Goal: Task Accomplishment & Management: Use online tool/utility

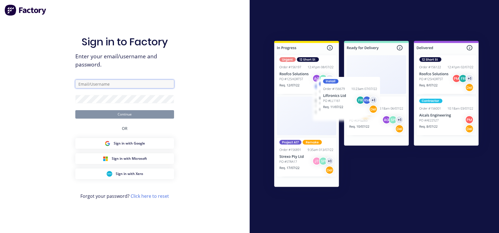
click at [84, 85] on input "text" at bounding box center [124, 84] width 99 height 8
paste input "team+cathydemo@factory.app"
type input "team+cathydemo@factory.app"
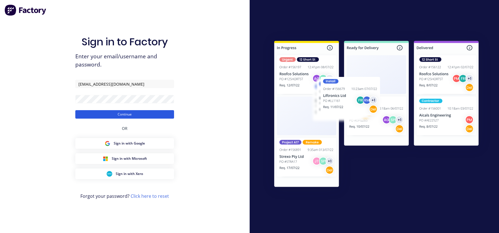
click at [108, 114] on button "Continue" at bounding box center [124, 114] width 99 height 8
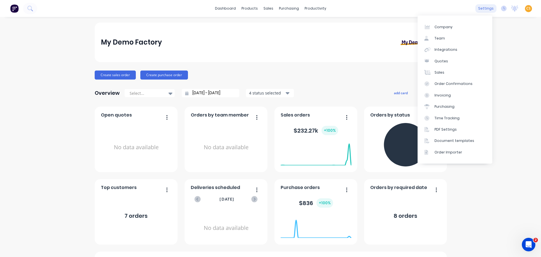
click at [481, 8] on div "settings" at bounding box center [486, 8] width 21 height 8
click at [448, 72] on link "Sales" at bounding box center [455, 72] width 75 height 11
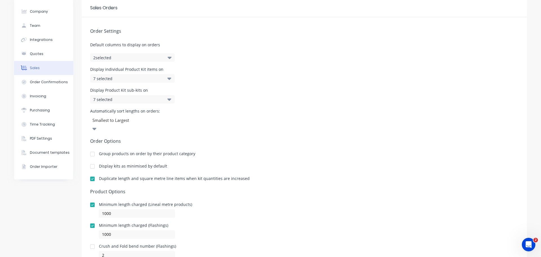
scroll to position [40, 0]
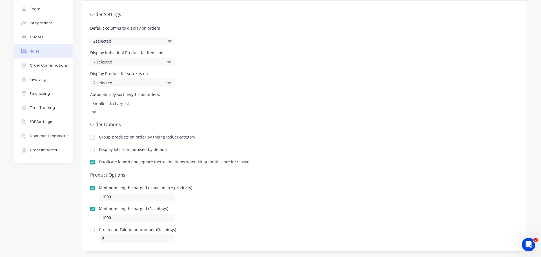
click at [90, 203] on div at bounding box center [92, 208] width 11 height 11
click at [89, 182] on div at bounding box center [92, 187] width 11 height 11
click at [90, 224] on div at bounding box center [92, 229] width 11 height 11
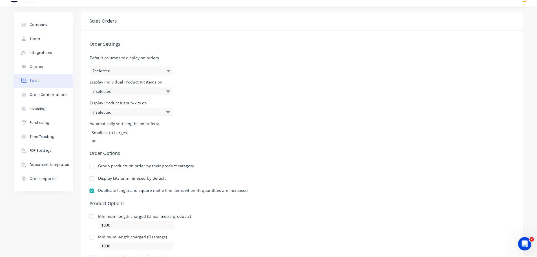
scroll to position [0, 0]
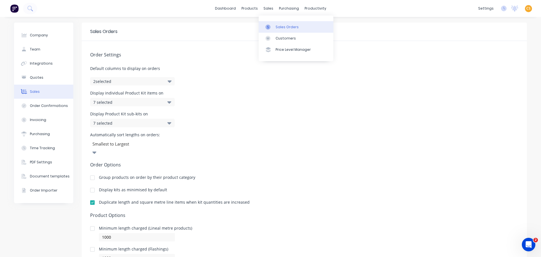
click at [285, 26] on div "Sales Orders" at bounding box center [287, 27] width 23 height 5
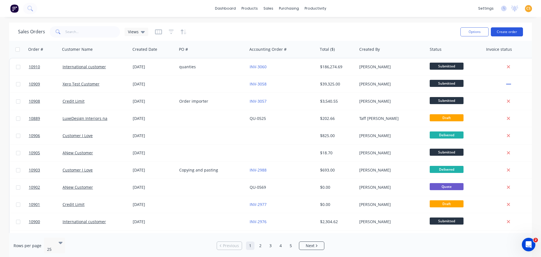
click at [499, 32] on button "Create order" at bounding box center [507, 31] width 32 height 9
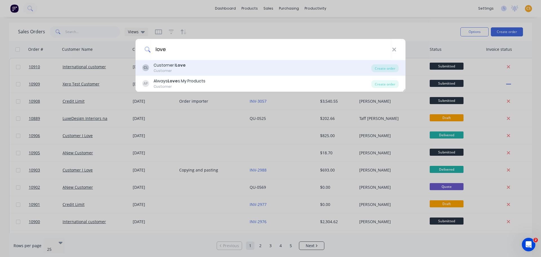
type input "love"
click at [182, 69] on div "Customer" at bounding box center [170, 70] width 32 height 5
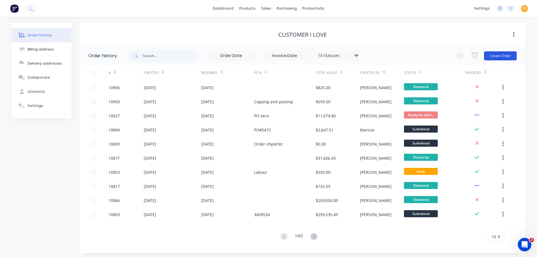
click at [499, 55] on button "Create Order" at bounding box center [500, 55] width 33 height 9
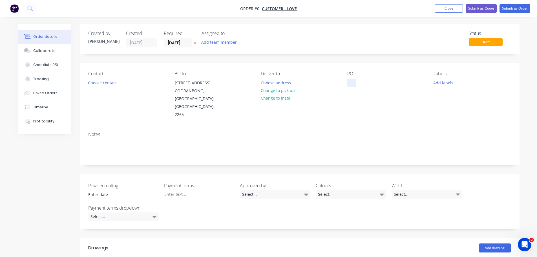
click at [353, 83] on div at bounding box center [351, 83] width 9 height 8
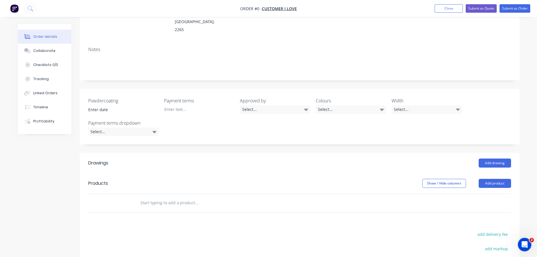
scroll to position [184, 0]
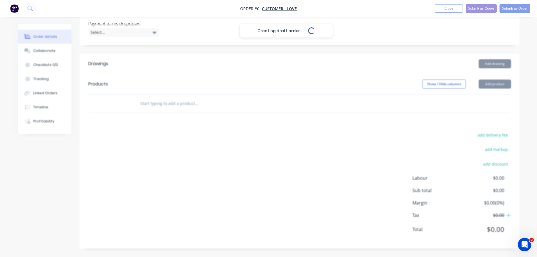
click at [492, 63] on div "Creating draft order... Loading... Order details Collaborate Checklists 0/0 Tra…" at bounding box center [268, 48] width 513 height 417
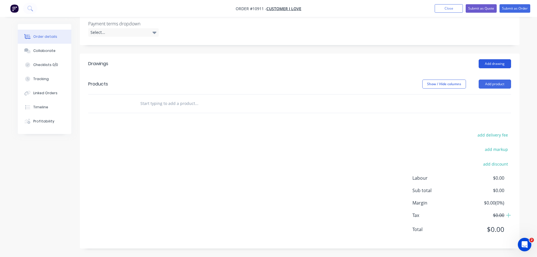
click at [491, 65] on button "Add drawing" at bounding box center [495, 63] width 32 height 9
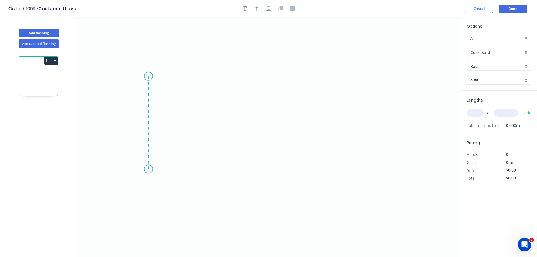
drag, startPoint x: 148, startPoint y: 81, endPoint x: 143, endPoint y: 169, distance: 88.4
click at [143, 169] on icon "0" at bounding box center [268, 136] width 385 height 239
drag, startPoint x: 143, startPoint y: 169, endPoint x: 255, endPoint y: 169, distance: 111.7
click at [255, 169] on icon "0 ?" at bounding box center [268, 136] width 385 height 239
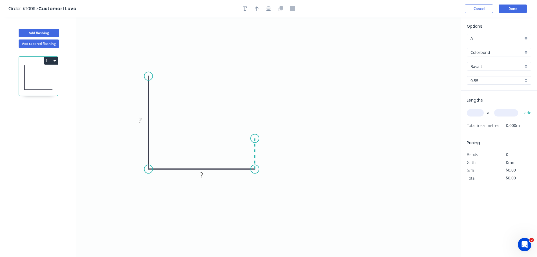
drag, startPoint x: 255, startPoint y: 169, endPoint x: 257, endPoint y: 138, distance: 31.1
click at [257, 138] on icon "0 ? ?" at bounding box center [268, 136] width 385 height 239
click at [257, 138] on circle at bounding box center [255, 138] width 8 height 8
click at [475, 113] on input "text" at bounding box center [475, 112] width 17 height 7
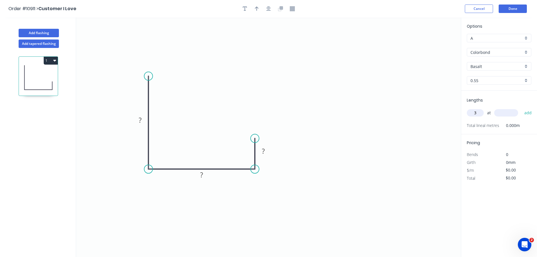
type input "3"
type input "900"
click at [499, 113] on button "add" at bounding box center [528, 113] width 13 height 10
click at [499, 179] on input "$0.00" at bounding box center [515, 178] width 19 height 8
click at [480, 38] on input "A" at bounding box center [497, 38] width 53 height 6
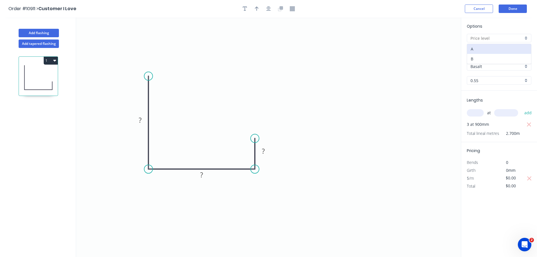
click at [471, 57] on div "B" at bounding box center [499, 59] width 64 height 10
type input "B"
click at [475, 55] on input "Colorbond" at bounding box center [497, 52] width 53 height 6
click at [475, 73] on div "Copper" at bounding box center [499, 73] width 64 height 10
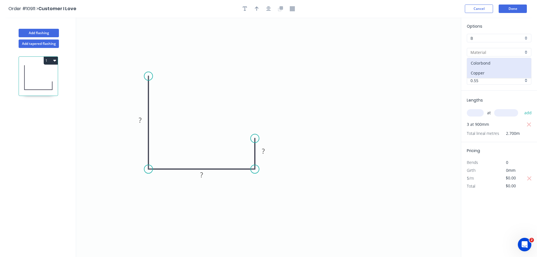
type input "Copper"
type input "Standard"
type input "1.0"
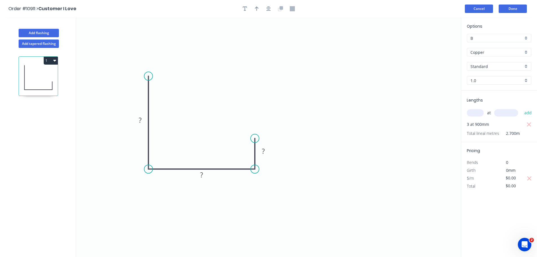
click at [479, 8] on button "Cancel" at bounding box center [479, 9] width 28 height 8
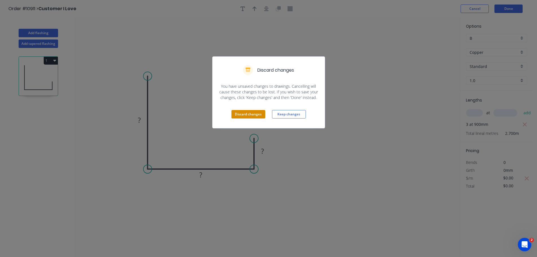
click at [252, 114] on button "Discard changes" at bounding box center [248, 114] width 34 height 8
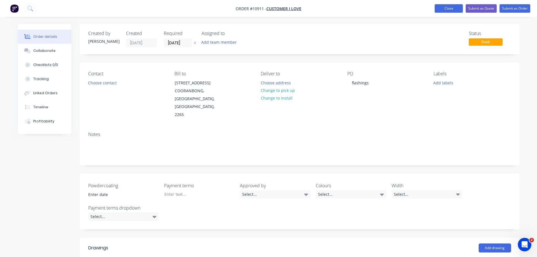
click at [447, 8] on button "Close" at bounding box center [449, 8] width 28 height 8
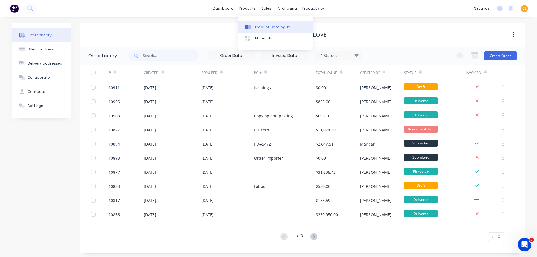
click at [259, 26] on div "Product Catalogue" at bounding box center [272, 27] width 35 height 5
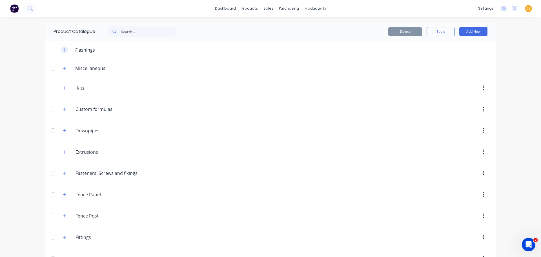
click at [63, 50] on icon "button" at bounding box center [64, 49] width 3 height 3
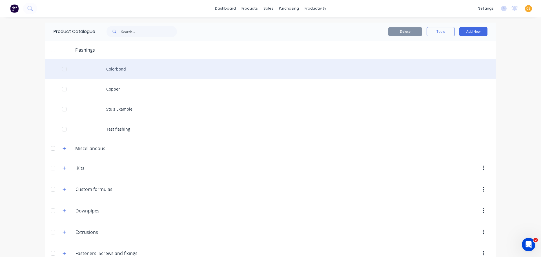
click at [115, 69] on div "Colorbond" at bounding box center [270, 69] width 451 height 20
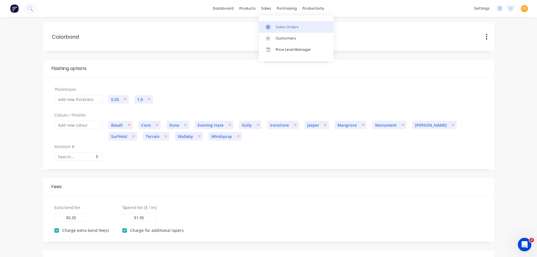
click at [284, 31] on link "Sales Orders" at bounding box center [296, 26] width 75 height 11
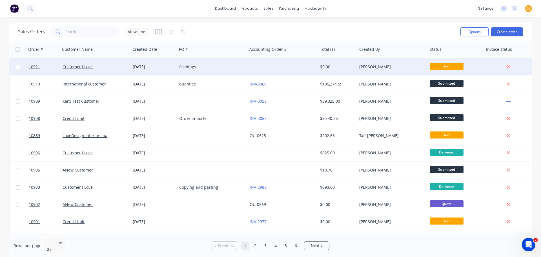
click at [108, 69] on div "Customer I Love" at bounding box center [94, 67] width 63 height 6
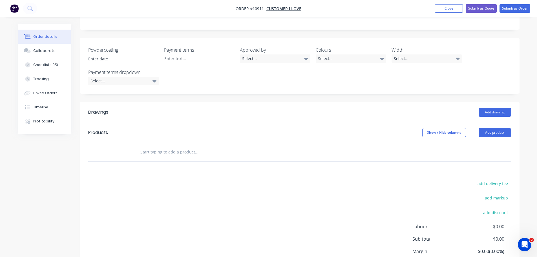
scroll to position [184, 0]
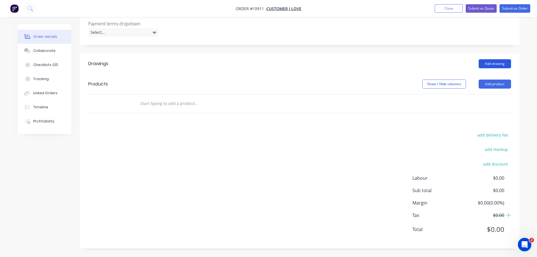
click at [486, 64] on button "Add drawing" at bounding box center [495, 63] width 32 height 9
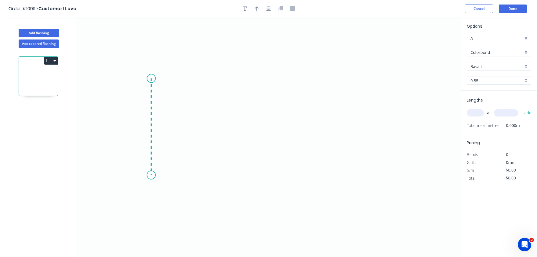
drag, startPoint x: 151, startPoint y: 78, endPoint x: 150, endPoint y: 175, distance: 96.7
click at [150, 175] on icon "0" at bounding box center [268, 136] width 385 height 239
drag, startPoint x: 150, startPoint y: 175, endPoint x: 258, endPoint y: 177, distance: 108.3
click at [258, 177] on icon "0 ?" at bounding box center [268, 136] width 385 height 239
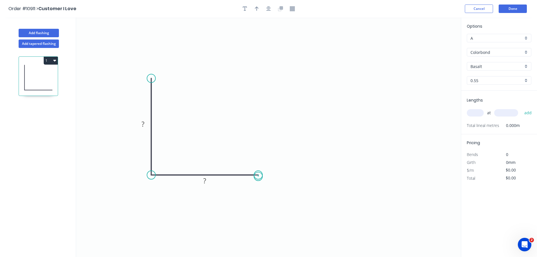
click at [258, 177] on circle at bounding box center [258, 175] width 8 height 8
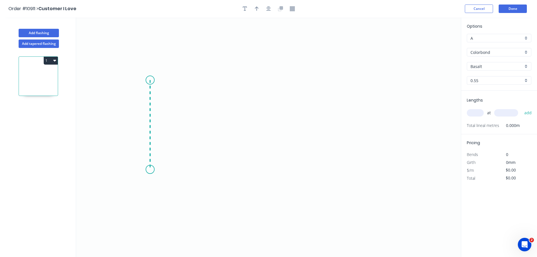
drag, startPoint x: 150, startPoint y: 80, endPoint x: 148, endPoint y: 169, distance: 89.4
click at [148, 169] on icon "0" at bounding box center [268, 136] width 385 height 239
drag, startPoint x: 148, startPoint y: 169, endPoint x: 239, endPoint y: 169, distance: 91.4
click at [239, 169] on icon "0 ?" at bounding box center [268, 136] width 385 height 239
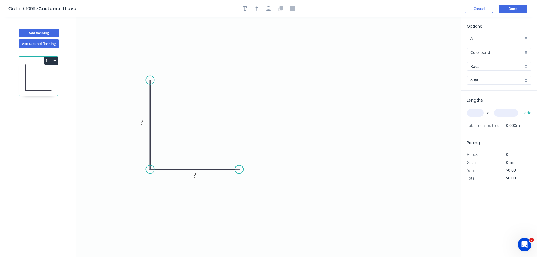
click at [239, 169] on circle at bounding box center [239, 169] width 8 height 8
click at [477, 113] on input "text" at bounding box center [475, 112] width 17 height 7
click at [487, 53] on input "Colorbond" at bounding box center [497, 52] width 53 height 6
click at [478, 63] on div "Colorbond" at bounding box center [499, 63] width 64 height 10
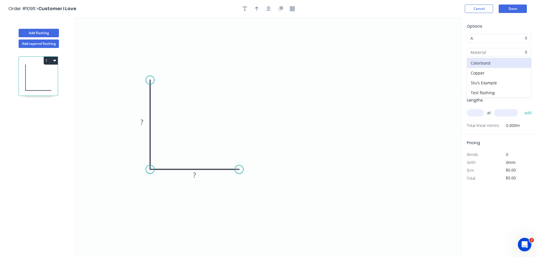
type input "Colorbond"
click at [475, 39] on input "A" at bounding box center [497, 38] width 53 height 6
click at [473, 58] on div "B" at bounding box center [499, 59] width 64 height 10
type input "B"
click at [481, 80] on input "0.55" at bounding box center [497, 81] width 53 height 6
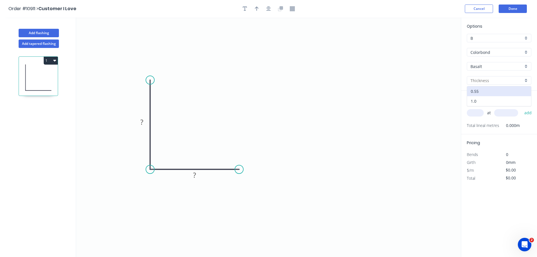
click at [477, 102] on div "1.0" at bounding box center [499, 101] width 64 height 10
type input "1.0"
click at [476, 113] on input "text" at bounding box center [475, 112] width 17 height 7
type input "3"
type input "700"
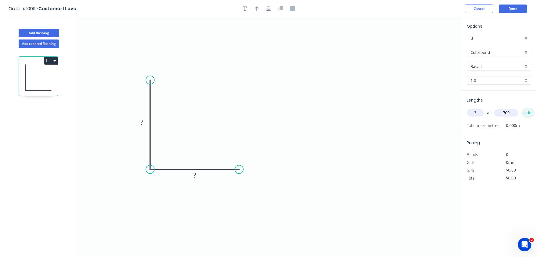
click at [531, 113] on button "add" at bounding box center [528, 113] width 13 height 10
click at [528, 126] on icon "button" at bounding box center [529, 124] width 4 height 4
click at [475, 114] on input "text" at bounding box center [475, 112] width 17 height 7
type input "1"
type input "900"
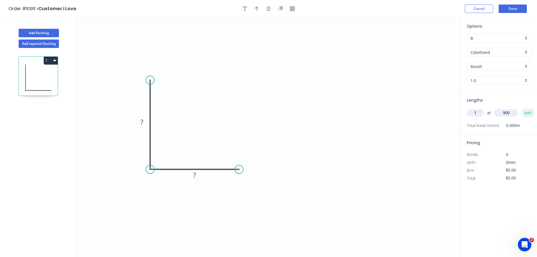
click at [525, 113] on button "add" at bounding box center [528, 113] width 13 height 10
click at [510, 177] on input "$0.00" at bounding box center [515, 178] width 19 height 8
type input "$5.00"
type input "$4.50"
click at [508, 9] on button "Done" at bounding box center [513, 9] width 28 height 8
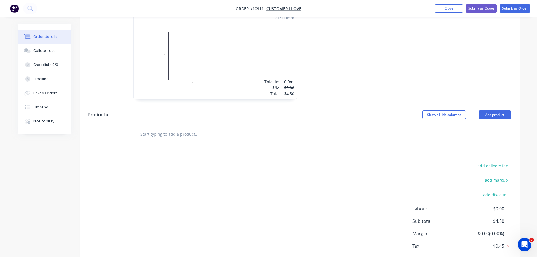
scroll to position [85, 0]
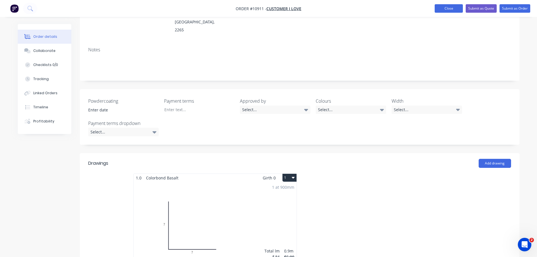
click at [444, 8] on button "Close" at bounding box center [449, 8] width 28 height 8
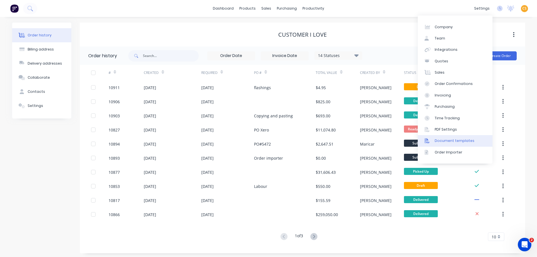
click at [462, 138] on div "Document templates" at bounding box center [455, 140] width 40 height 5
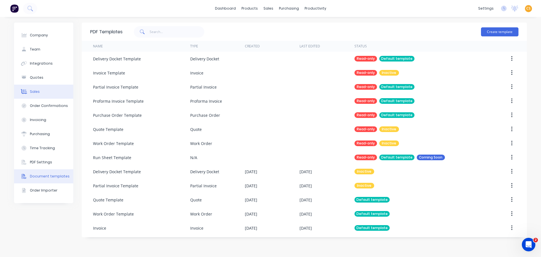
click at [41, 93] on button "Sales" at bounding box center [43, 92] width 59 height 14
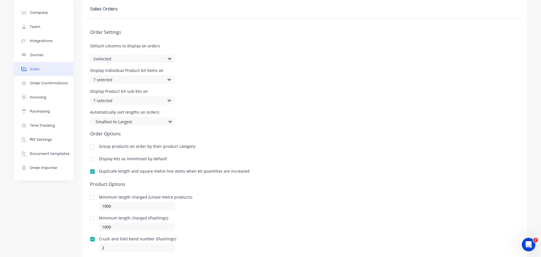
scroll to position [40, 0]
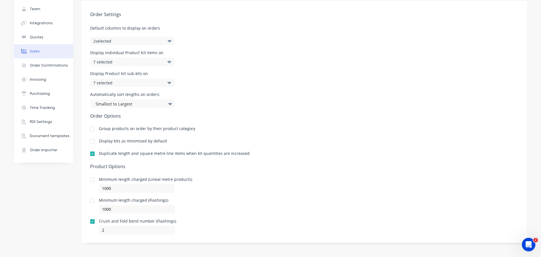
click at [90, 200] on div at bounding box center [92, 200] width 11 height 11
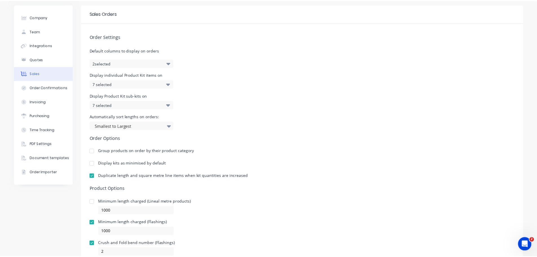
scroll to position [0, 0]
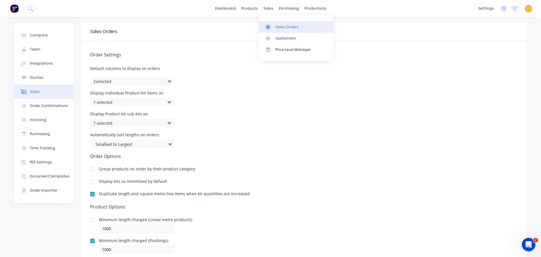
click at [288, 28] on div "Sales Orders" at bounding box center [287, 27] width 23 height 5
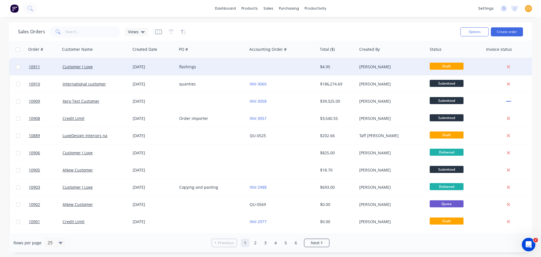
click at [100, 69] on div "Customer I Love" at bounding box center [94, 67] width 63 height 6
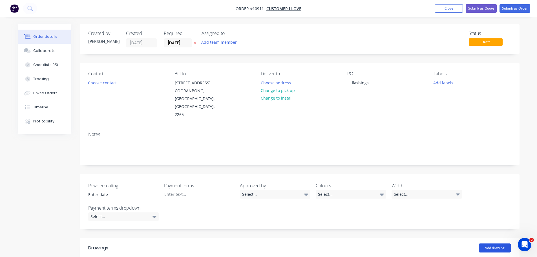
click at [484, 249] on button "Add drawing" at bounding box center [495, 247] width 32 height 9
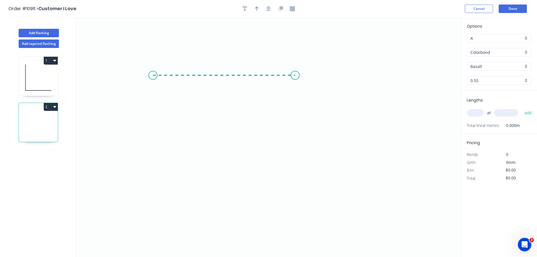
drag, startPoint x: 153, startPoint y: 75, endPoint x: 297, endPoint y: 78, distance: 143.8
click at [297, 78] on icon "0" at bounding box center [268, 136] width 385 height 239
drag, startPoint x: 299, startPoint y: 111, endPoint x: 297, endPoint y: 147, distance: 36.1
click at [297, 147] on icon "0 ?" at bounding box center [268, 136] width 385 height 239
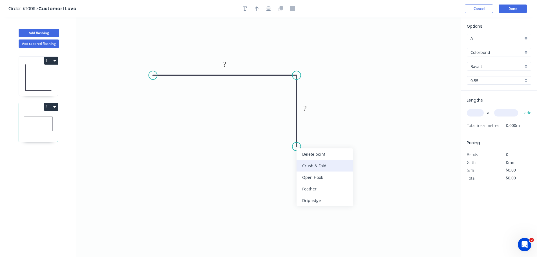
click at [323, 165] on div "Crush & Fold" at bounding box center [325, 166] width 57 height 12
click at [475, 114] on input "text" at bounding box center [475, 112] width 17 height 7
type input "2"
type input "700"
drag, startPoint x: 477, startPoint y: 113, endPoint x: 466, endPoint y: 113, distance: 11.0
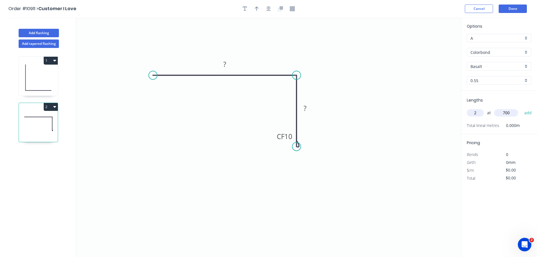
click at [466, 113] on div "Lengths 2 at 700 add Total lineal metres 0.000m" at bounding box center [499, 113] width 76 height 44
type input "1"
click at [526, 114] on button "add" at bounding box center [528, 113] width 13 height 10
drag, startPoint x: 510, startPoint y: 177, endPoint x: 504, endPoint y: 179, distance: 6.0
click at [504, 179] on div "$0.00" at bounding box center [515, 177] width 23 height 7
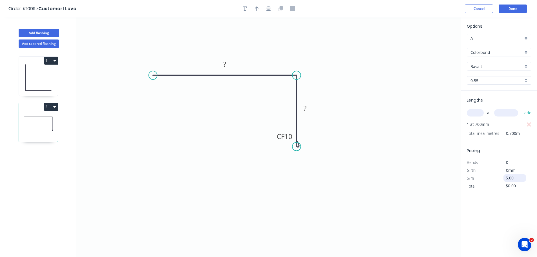
type input "$5.00"
click at [478, 213] on div "Options A A Colorbond Colorbond Basalt Basalt 0.55 0.55 Lengths at add 1 at 700…" at bounding box center [499, 137] width 76 height 240
click at [515, 9] on button "Done" at bounding box center [513, 9] width 28 height 8
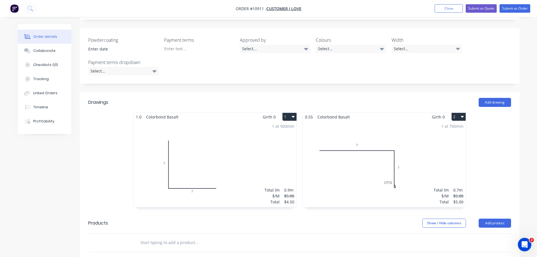
scroll to position [254, 0]
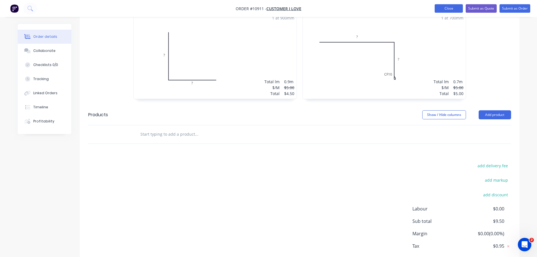
click at [447, 9] on button "Close" at bounding box center [449, 8] width 28 height 8
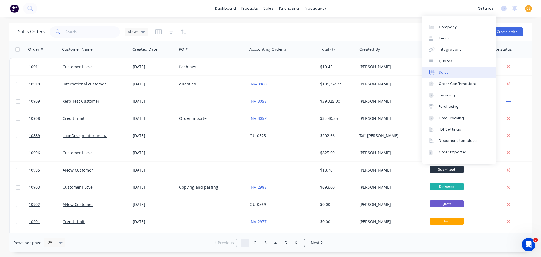
click at [452, 71] on link "Sales" at bounding box center [459, 72] width 75 height 11
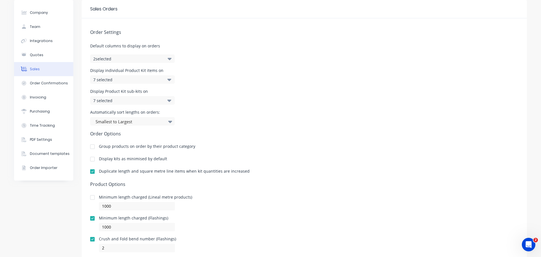
scroll to position [40, 0]
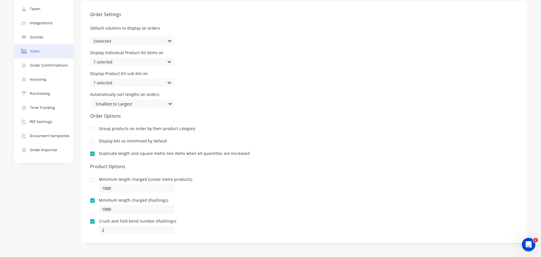
click at [90, 200] on div at bounding box center [92, 200] width 11 height 11
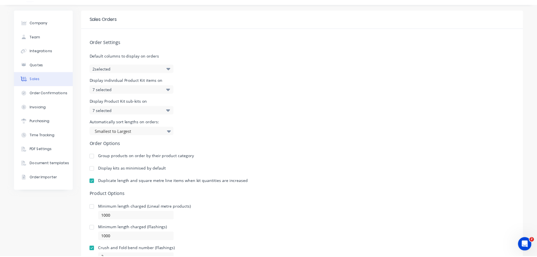
scroll to position [0, 0]
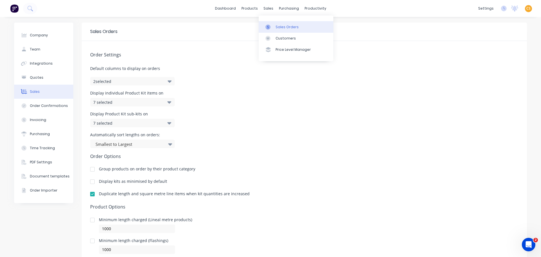
click at [283, 26] on div "Sales Orders" at bounding box center [287, 27] width 23 height 5
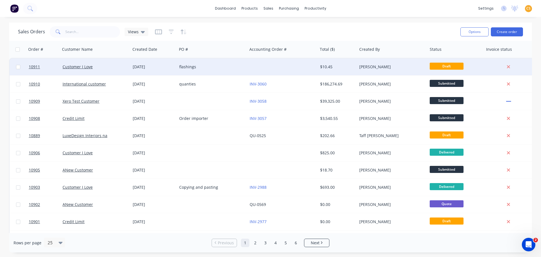
click at [112, 69] on div "Customer I Love" at bounding box center [94, 67] width 63 height 6
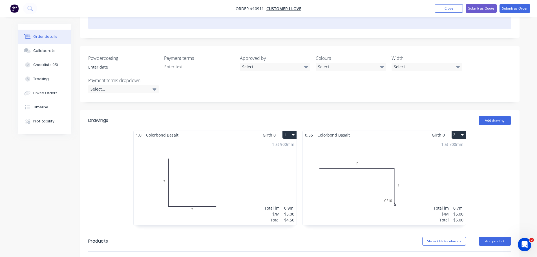
scroll to position [169, 0]
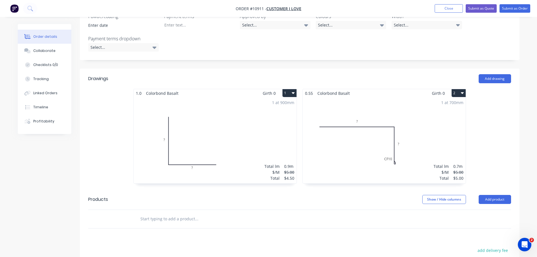
click at [441, 147] on div "1 at 700mm Total lm $/M Total 0.7m $5.00 $5.00" at bounding box center [384, 140] width 163 height 86
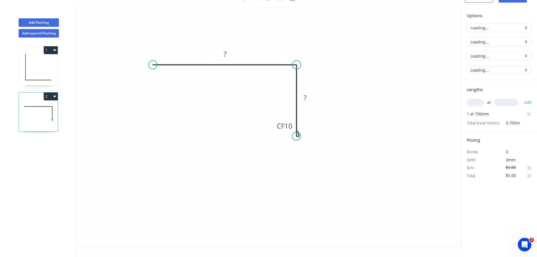
scroll to position [10, 0]
click at [425, 165] on icon "0 ? CF 10 ?" at bounding box center [268, 126] width 385 height 239
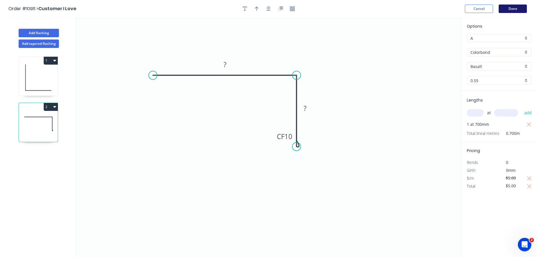
click at [511, 10] on button "Done" at bounding box center [513, 9] width 28 height 8
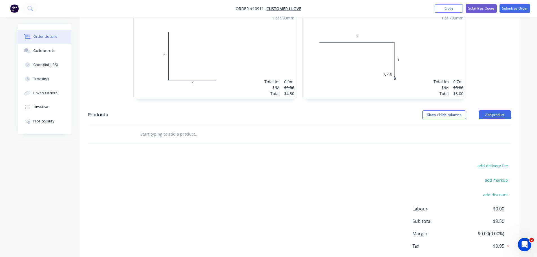
scroll to position [169, 0]
